Goal: Information Seeking & Learning: Stay updated

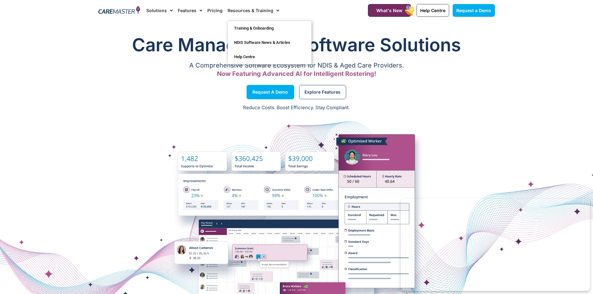
click at [274, 10] on span "Menu" at bounding box center [277, 10] width 6 height 11
click at [265, 10] on link "Resources & Training" at bounding box center [254, 10] width 52 height 21
click at [242, 43] on link "NDIS Software News & Articles" at bounding box center [269, 43] width 83 height 14
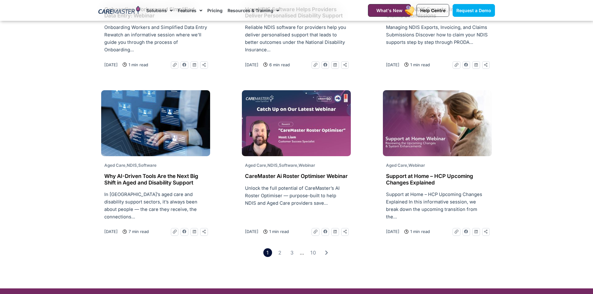
scroll to position [903, 0]
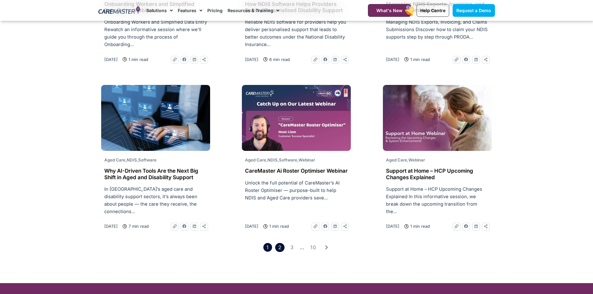
click at [280, 243] on link "Page 2" at bounding box center [279, 247] width 9 height 9
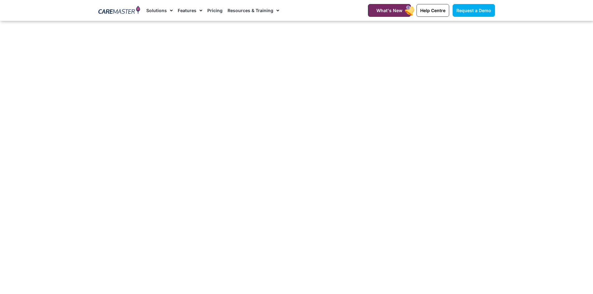
scroll to position [1028, 0]
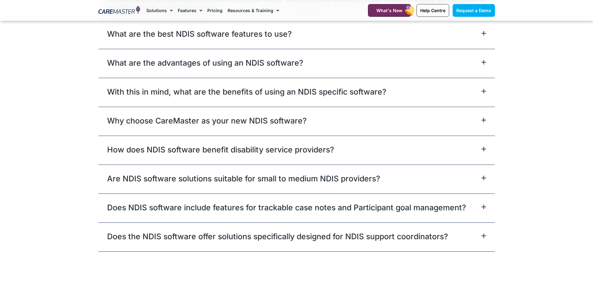
scroll to position [3645, 0]
